Goal: Information Seeking & Learning: Learn about a topic

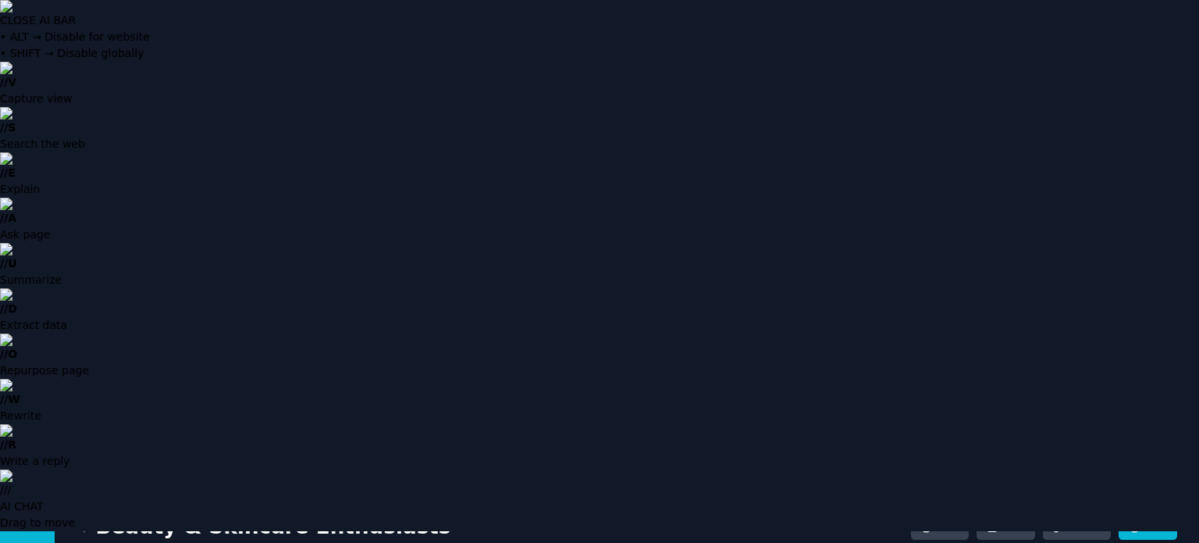
scroll to position [41, 0]
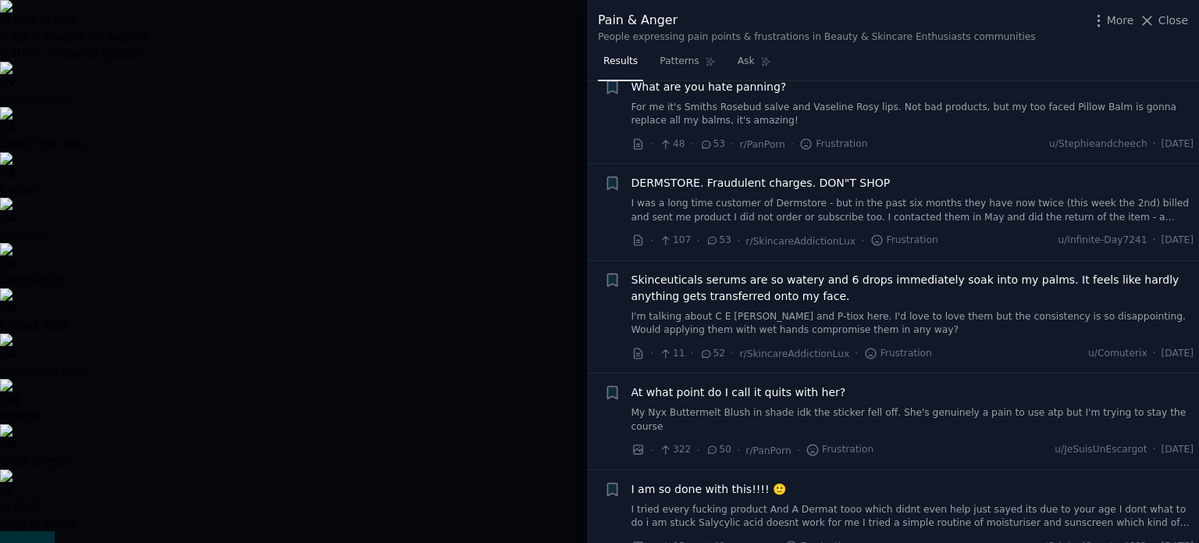
scroll to position [962, 0]
click at [462, 408] on div at bounding box center [599, 271] width 1199 height 543
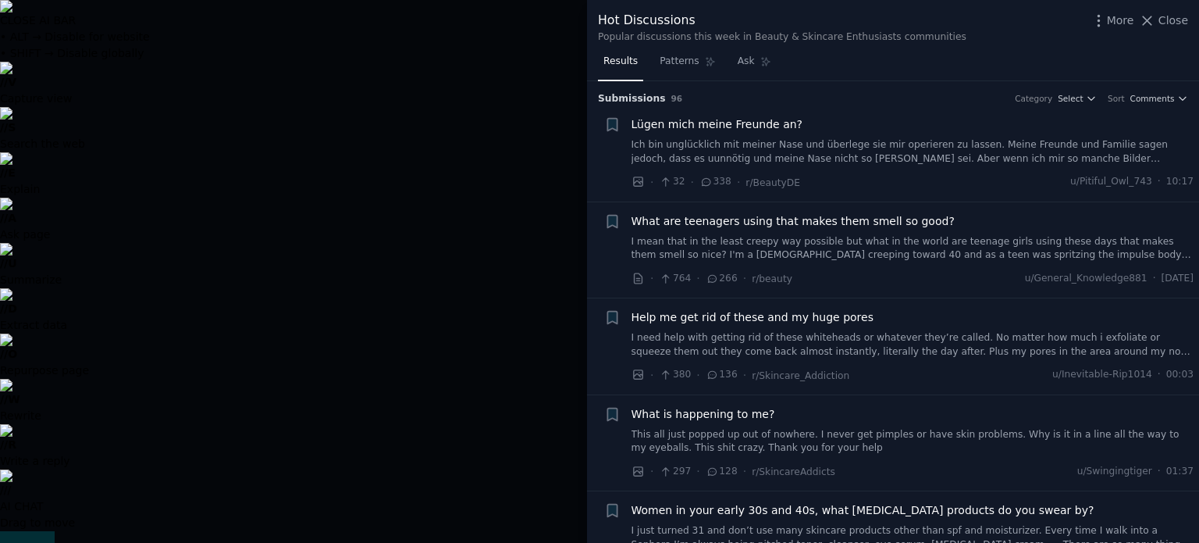
click at [894, 254] on link "I mean that in the least creepy way possible but what in the world are teenage …" at bounding box center [913, 248] width 563 height 27
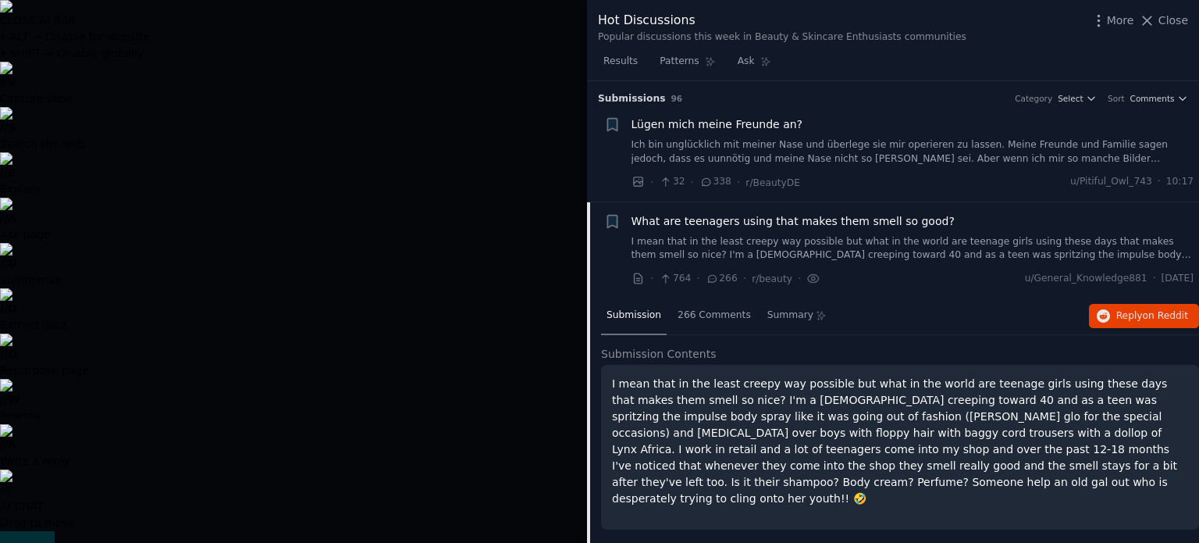
click at [885, 178] on div "· 32 · 338 · r/BeautyDE u/Pitiful_Owl_743 · 10:17" at bounding box center [913, 182] width 563 height 16
click at [881, 160] on link "Ich bin unglücklich mit meiner Nase und überlege sie mir operieren zu lassen. M…" at bounding box center [913, 151] width 563 height 27
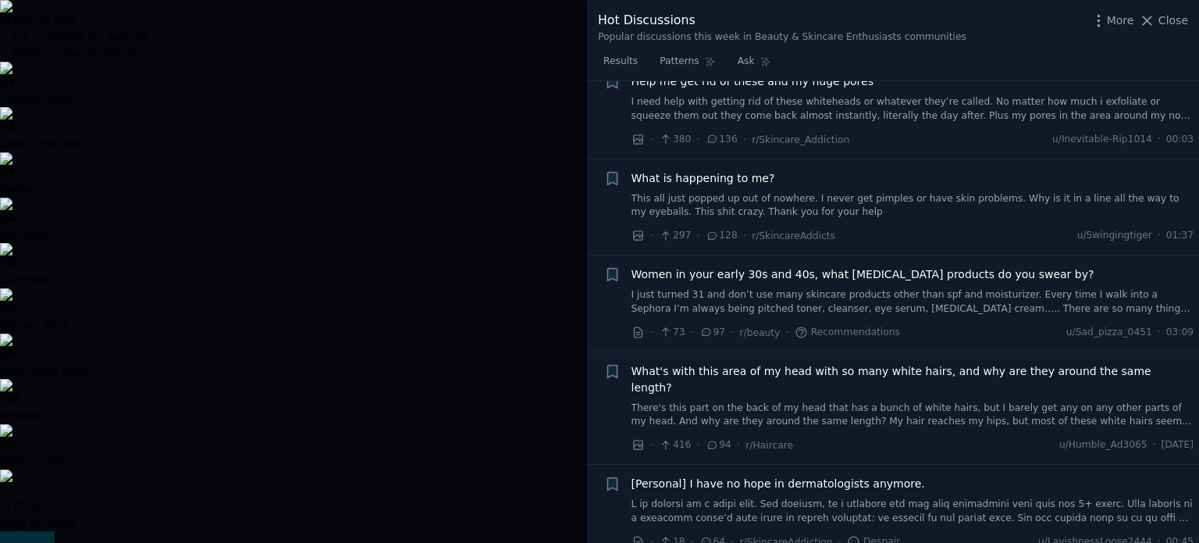
scroll to position [1766, 0]
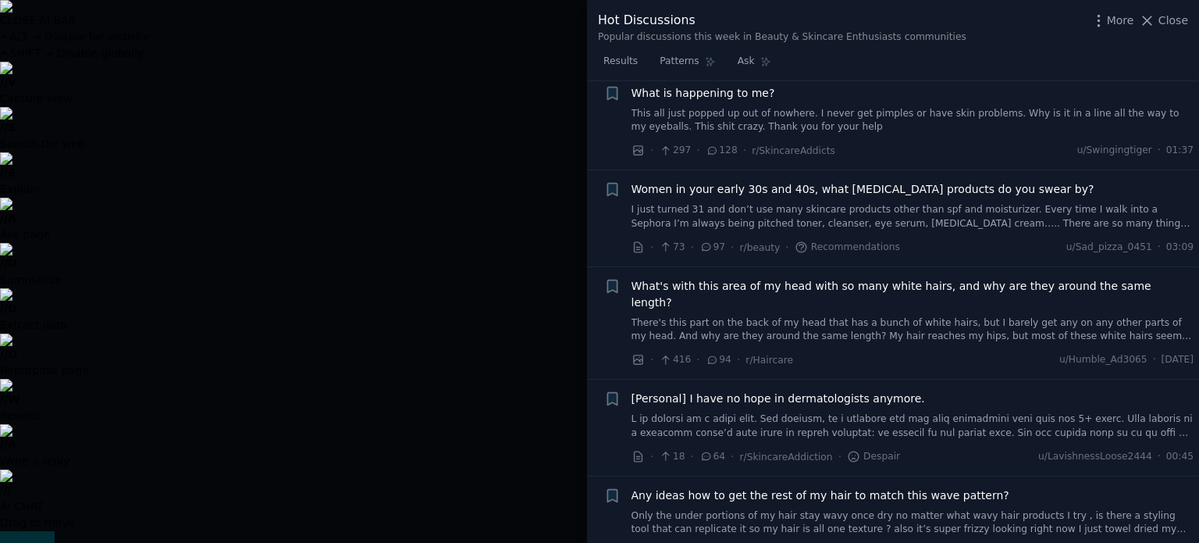
click at [887, 181] on span "Women in your early 30s and 40s, what [MEDICAL_DATA] products do you swear by?" at bounding box center [863, 189] width 463 height 16
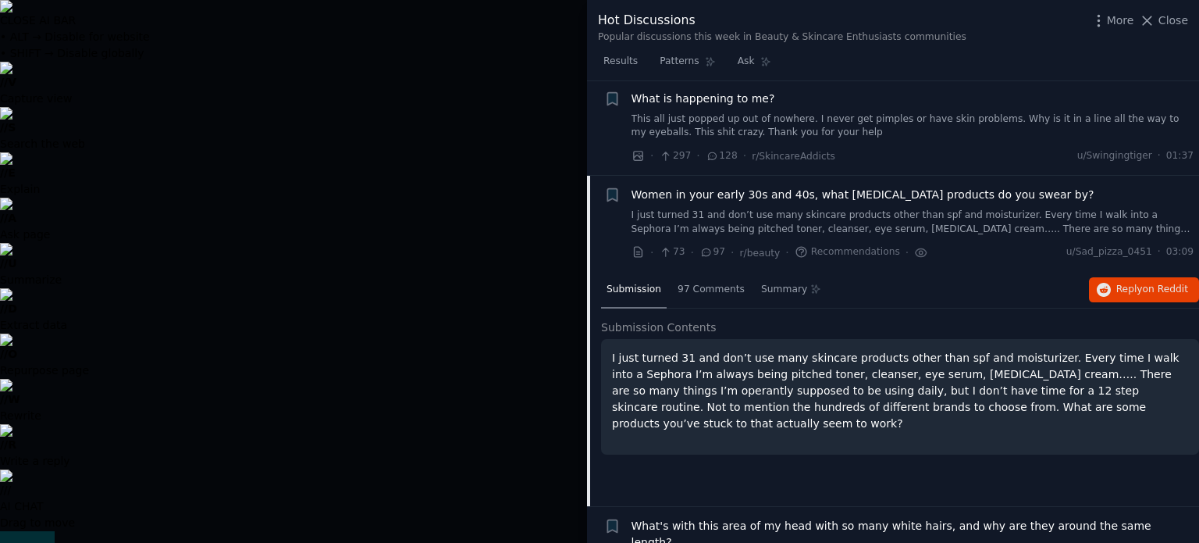
scroll to position [313, 0]
click at [718, 290] on span "97 Comments" at bounding box center [711, 292] width 67 height 14
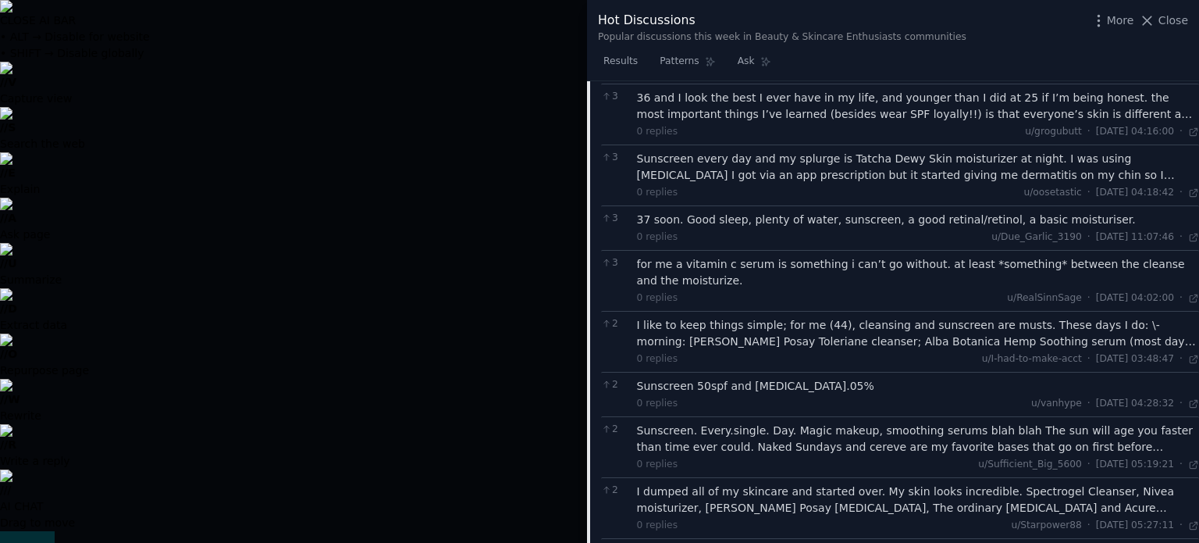
scroll to position [1480, 0]
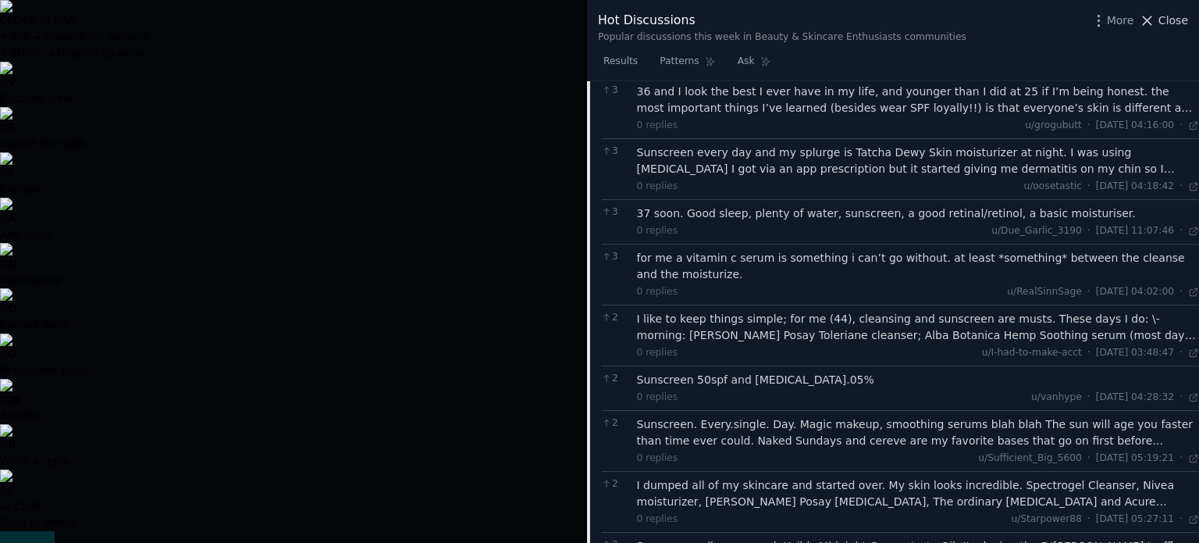
click at [1151, 25] on icon at bounding box center [1147, 20] width 16 height 16
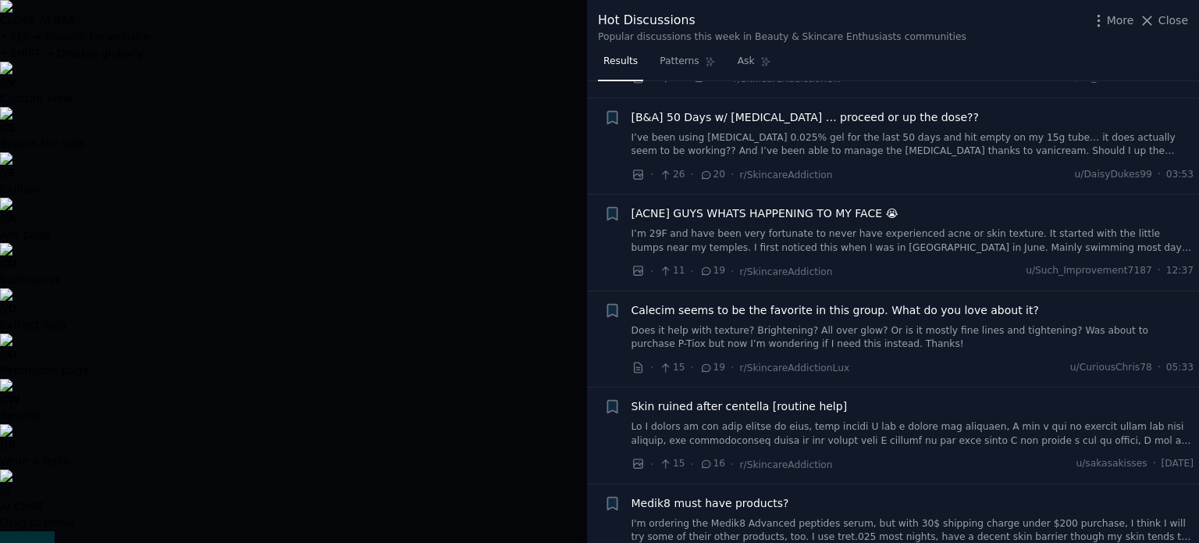
scroll to position [1571, 0]
click at [212, 85] on div at bounding box center [599, 271] width 1199 height 543
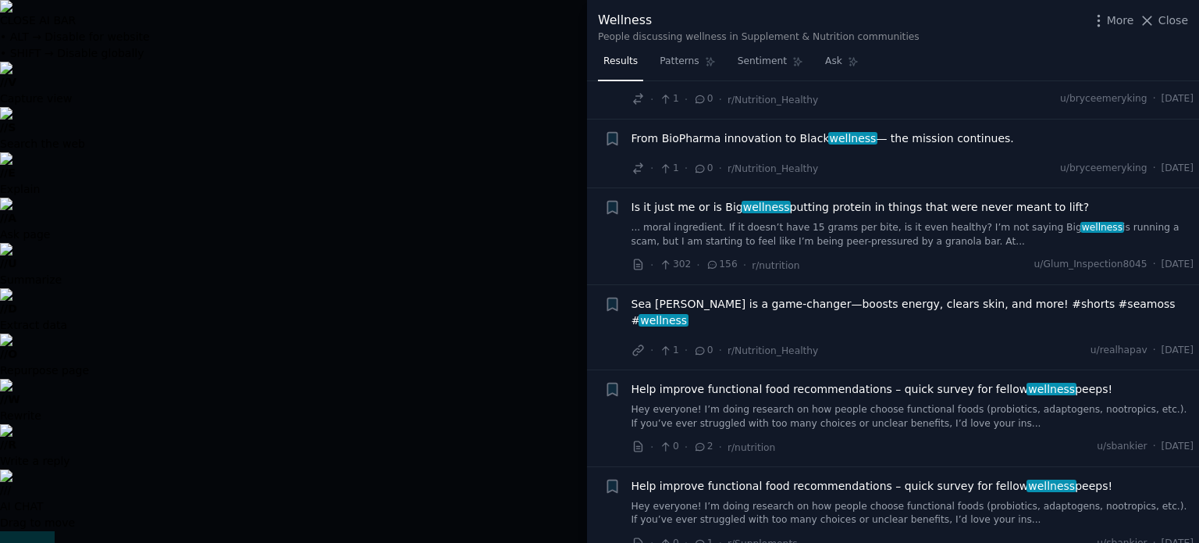
scroll to position [553, 0]
